Goal: Complete application form

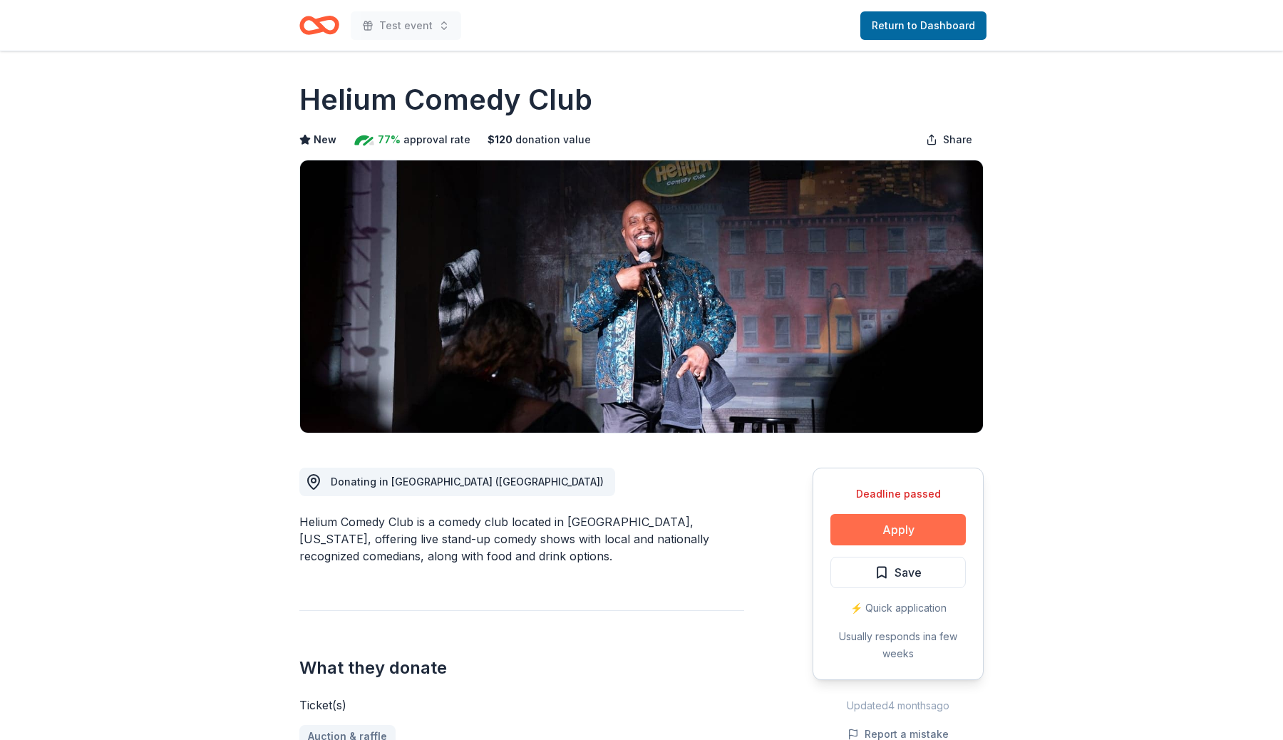
click at [957, 527] on button "Apply" at bounding box center [898, 529] width 135 height 31
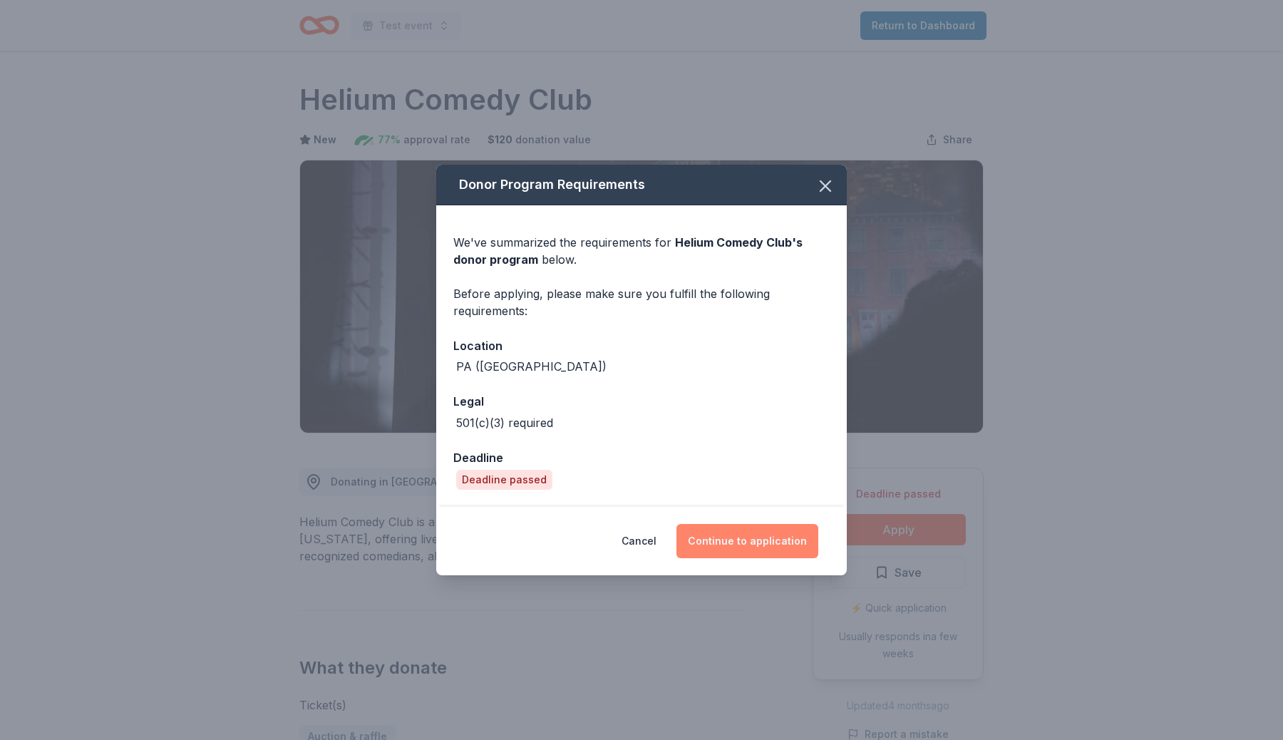
click at [791, 550] on button "Continue to application" at bounding box center [748, 541] width 142 height 34
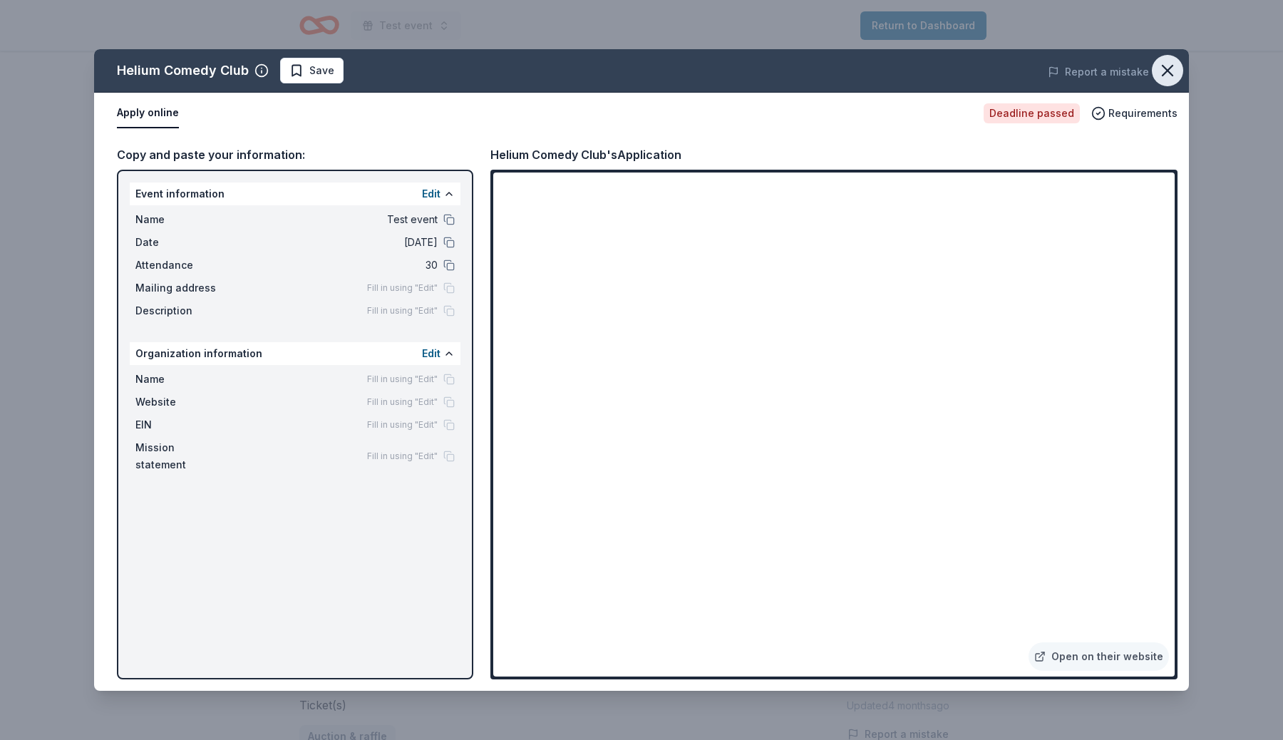
click at [1161, 68] on icon "button" at bounding box center [1168, 71] width 20 height 20
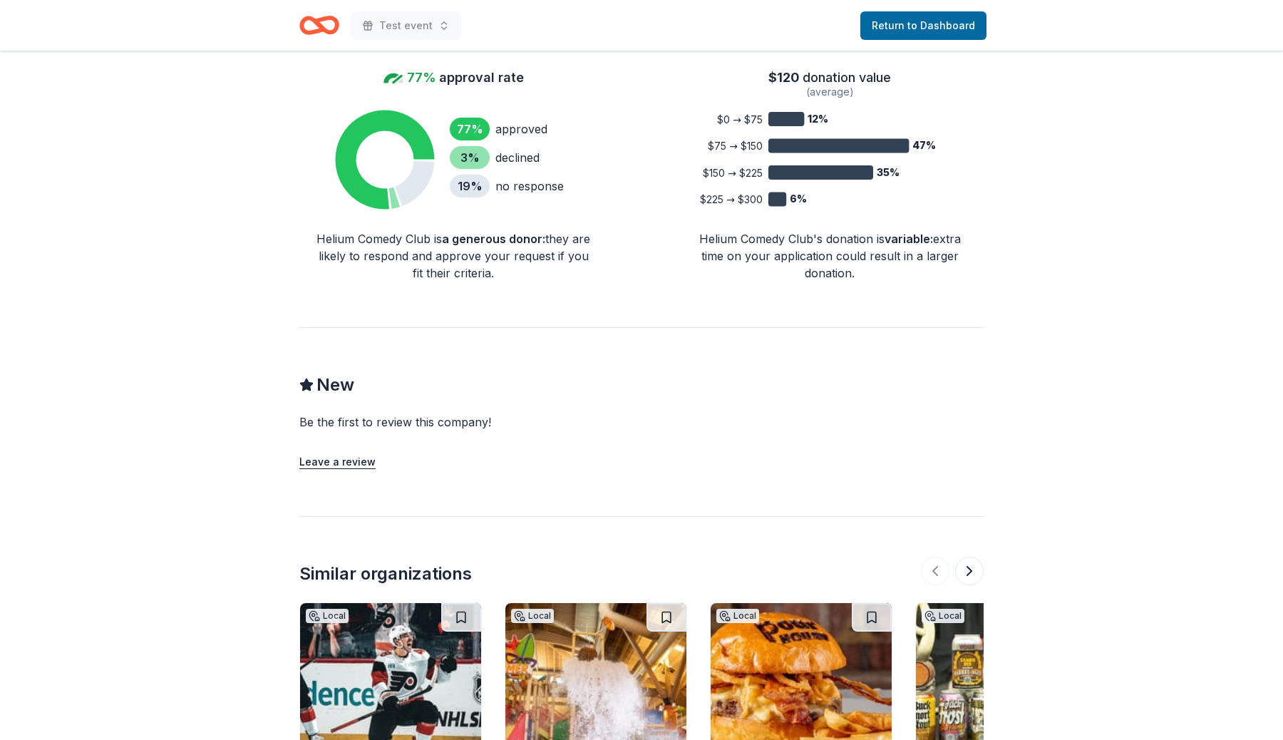
scroll to position [1348, 0]
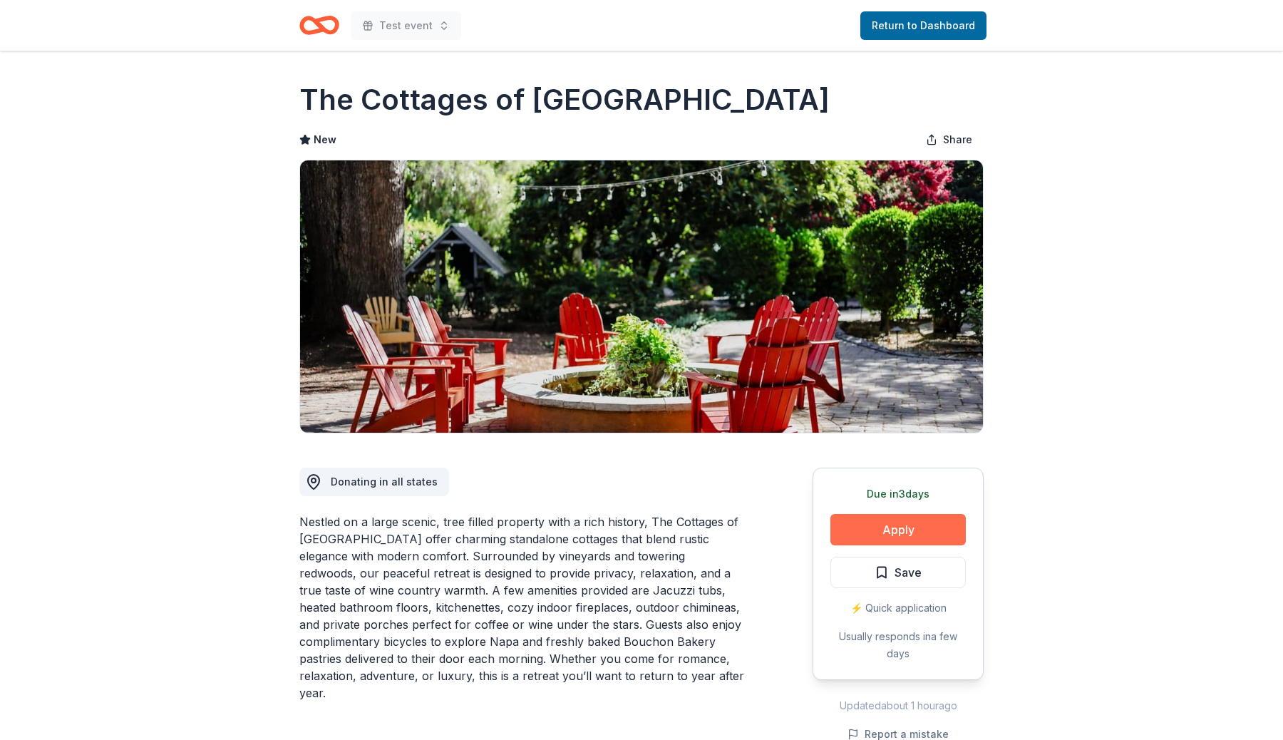
click at [902, 523] on button "Apply" at bounding box center [898, 529] width 135 height 31
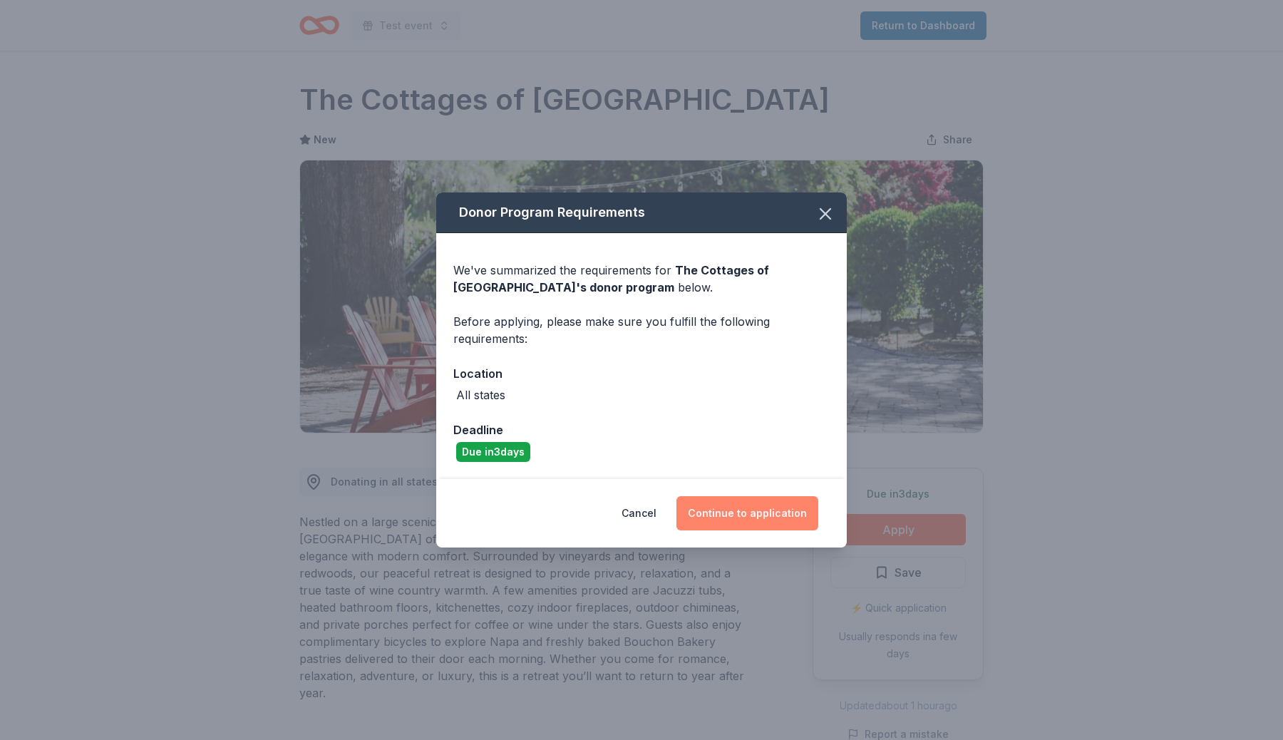
click at [802, 524] on button "Continue to application" at bounding box center [748, 513] width 142 height 34
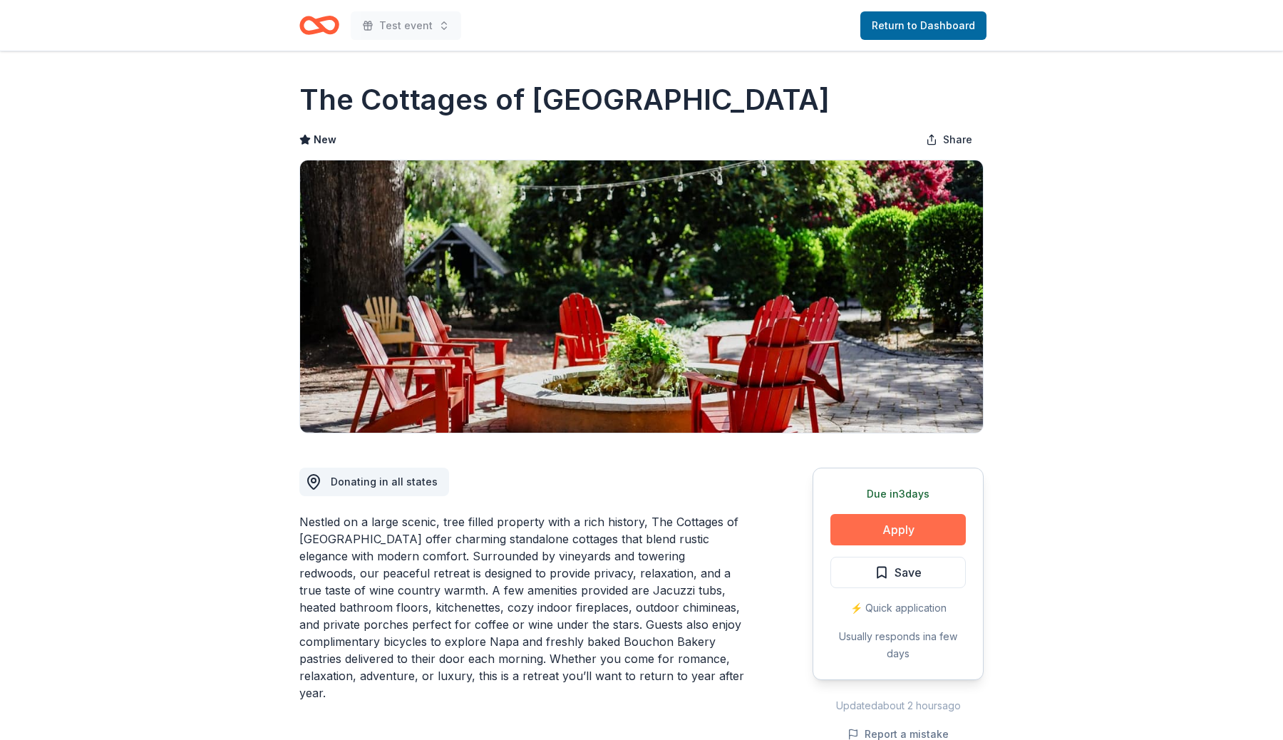
click at [914, 528] on button "Apply" at bounding box center [898, 529] width 135 height 31
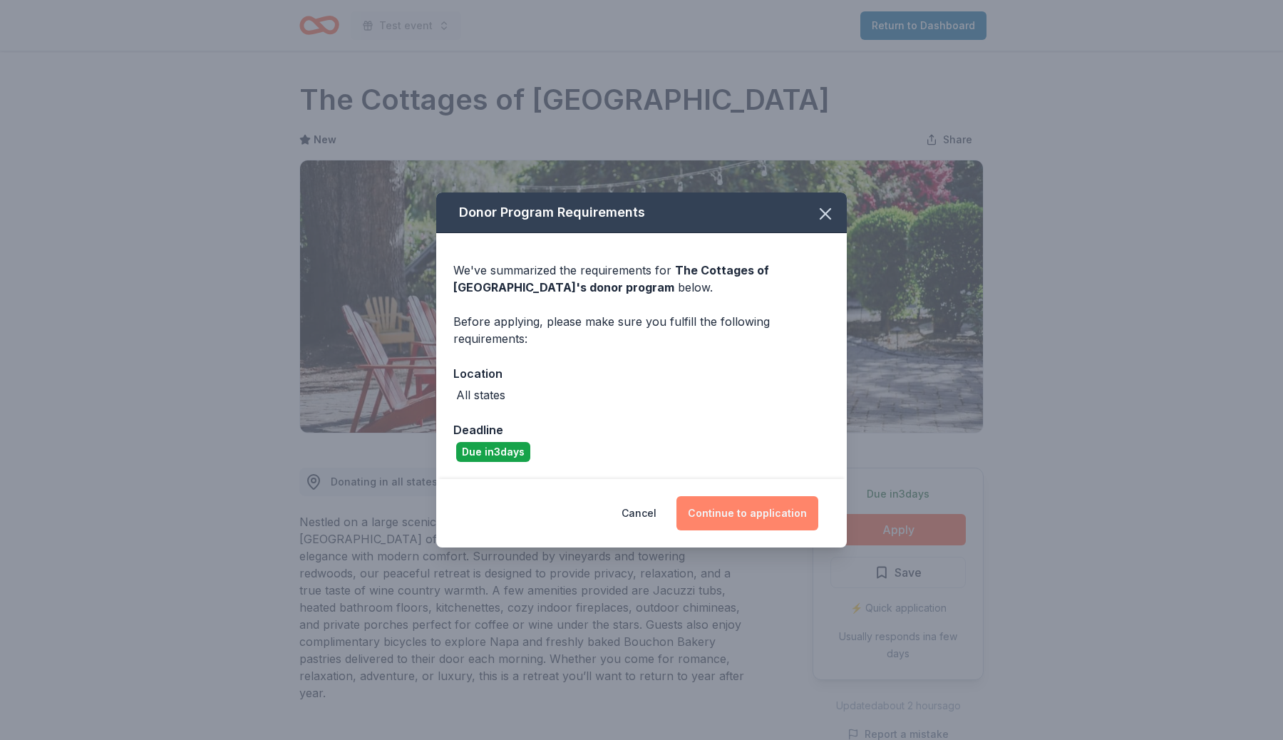
click at [733, 513] on button "Continue to application" at bounding box center [748, 513] width 142 height 34
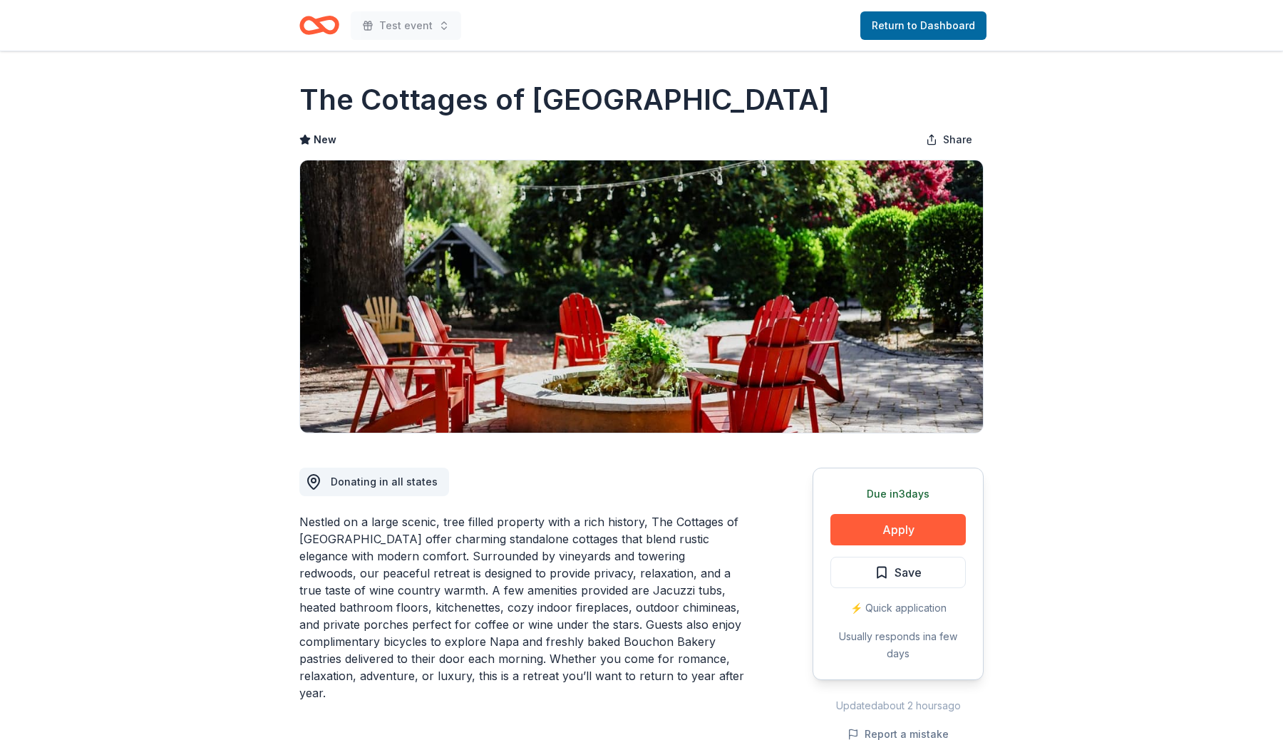
scroll to position [7, 0]
click at [940, 532] on button "Apply" at bounding box center [898, 529] width 135 height 31
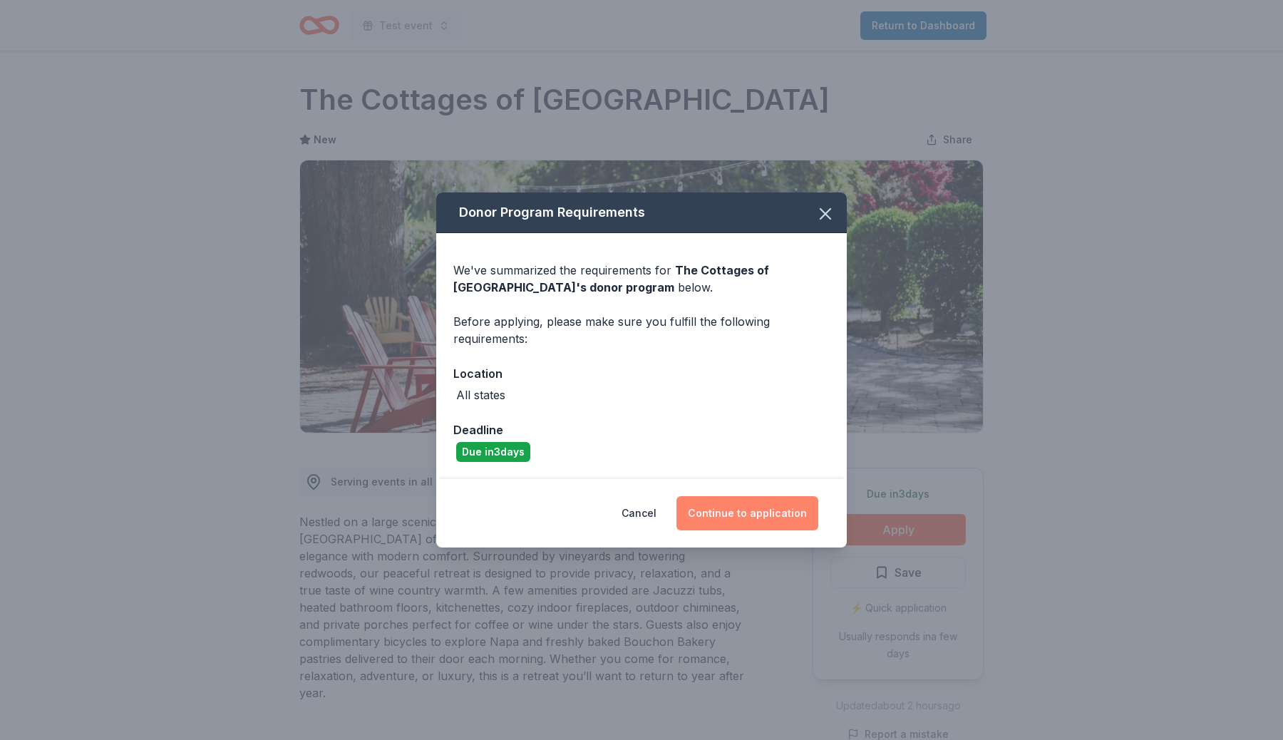
click at [751, 514] on button "Continue to application" at bounding box center [748, 513] width 142 height 34
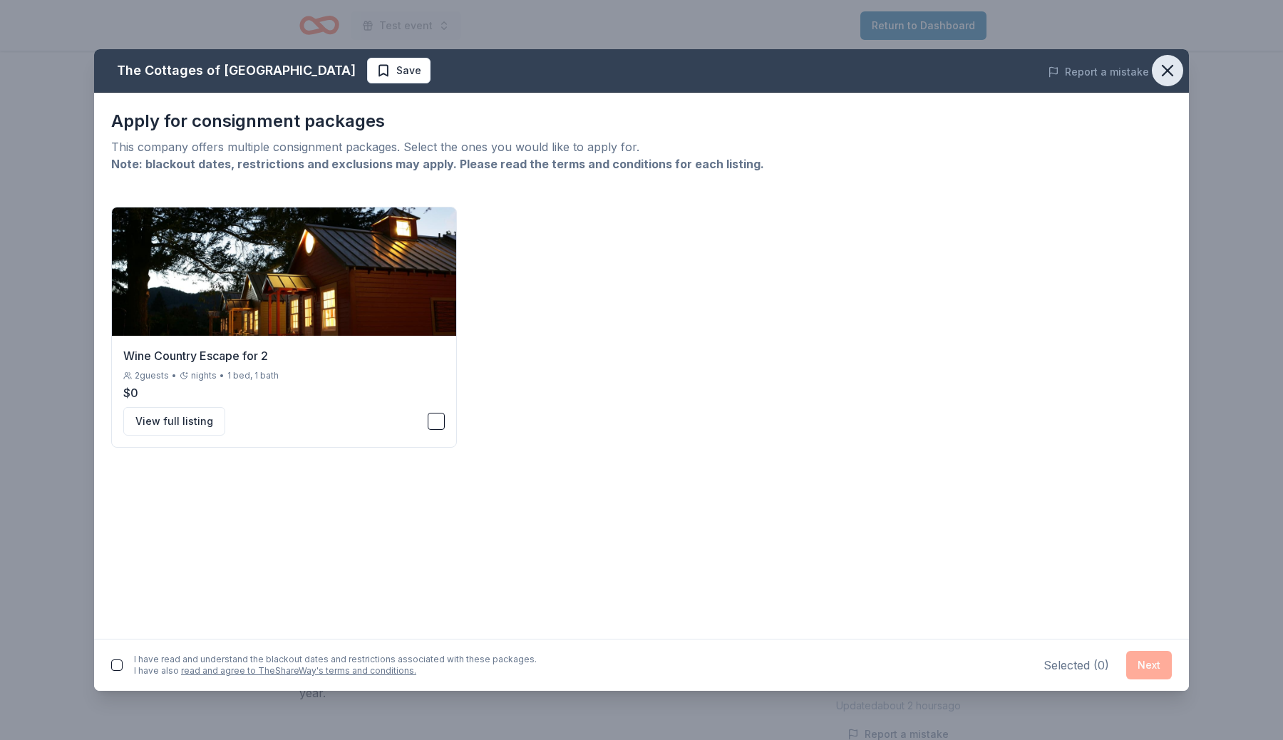
click at [1172, 67] on icon "button" at bounding box center [1168, 71] width 20 height 20
